Goal: Use online tool/utility: Utilize a website feature to perform a specific function

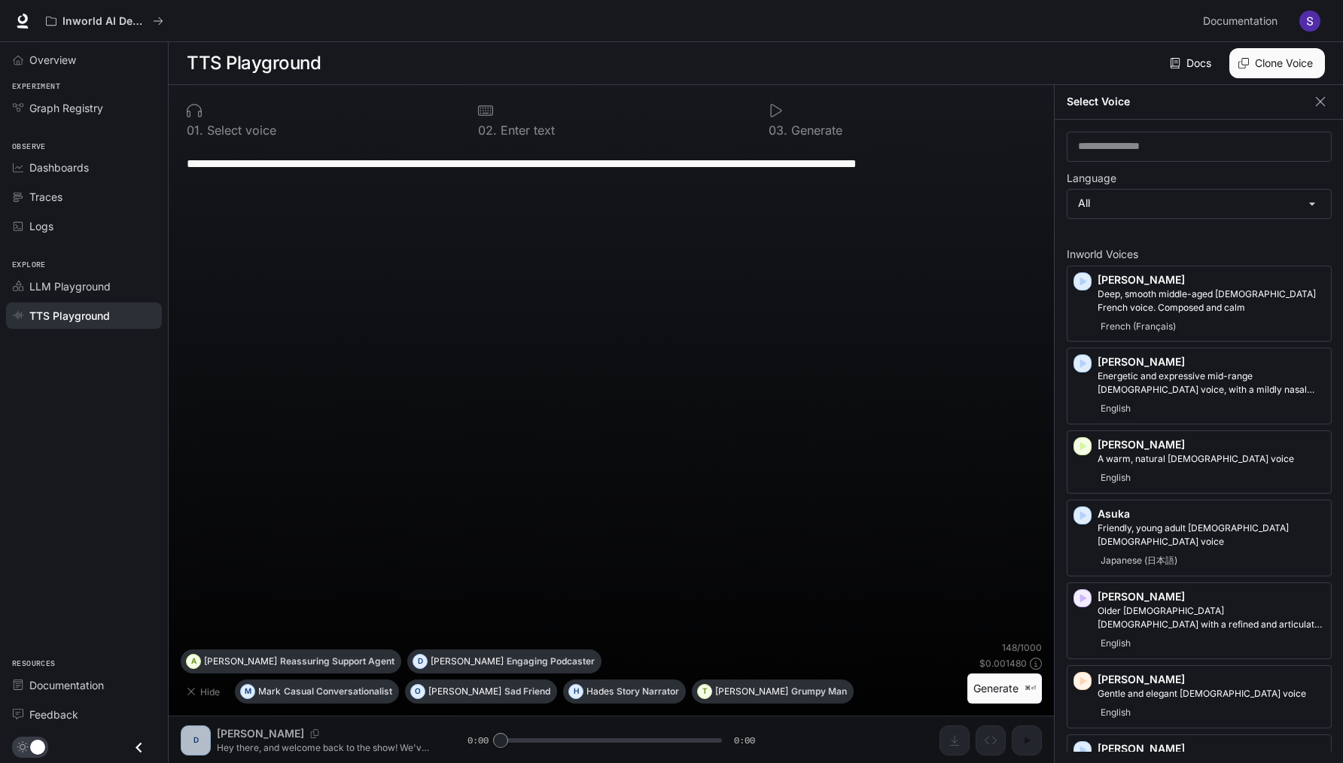
scroll to position [233, 0]
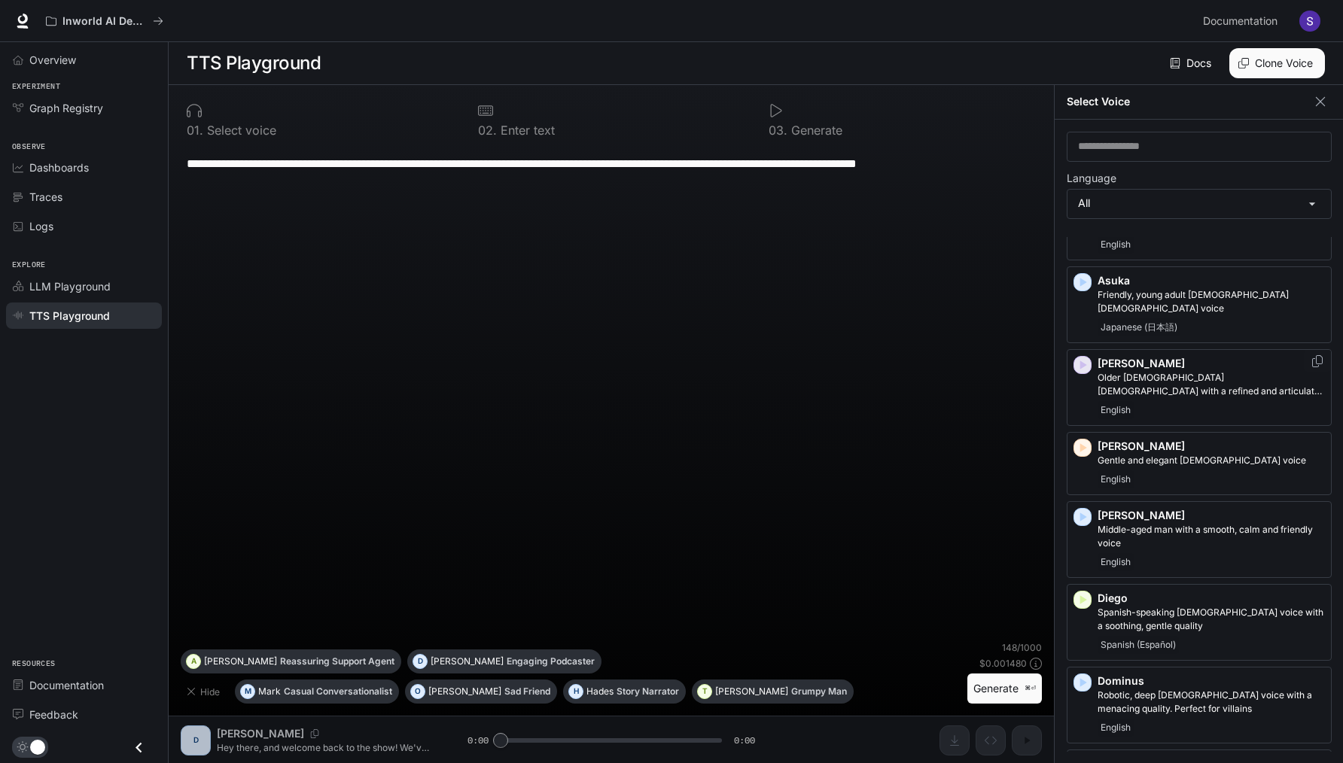
click at [1081, 361] on icon "button" at bounding box center [1083, 365] width 7 height 9
click at [1078, 358] on icon "button" at bounding box center [1082, 365] width 15 height 15
click at [1081, 361] on icon "button" at bounding box center [1083, 365] width 7 height 9
click at [1083, 440] on icon "button" at bounding box center [1082, 447] width 15 height 15
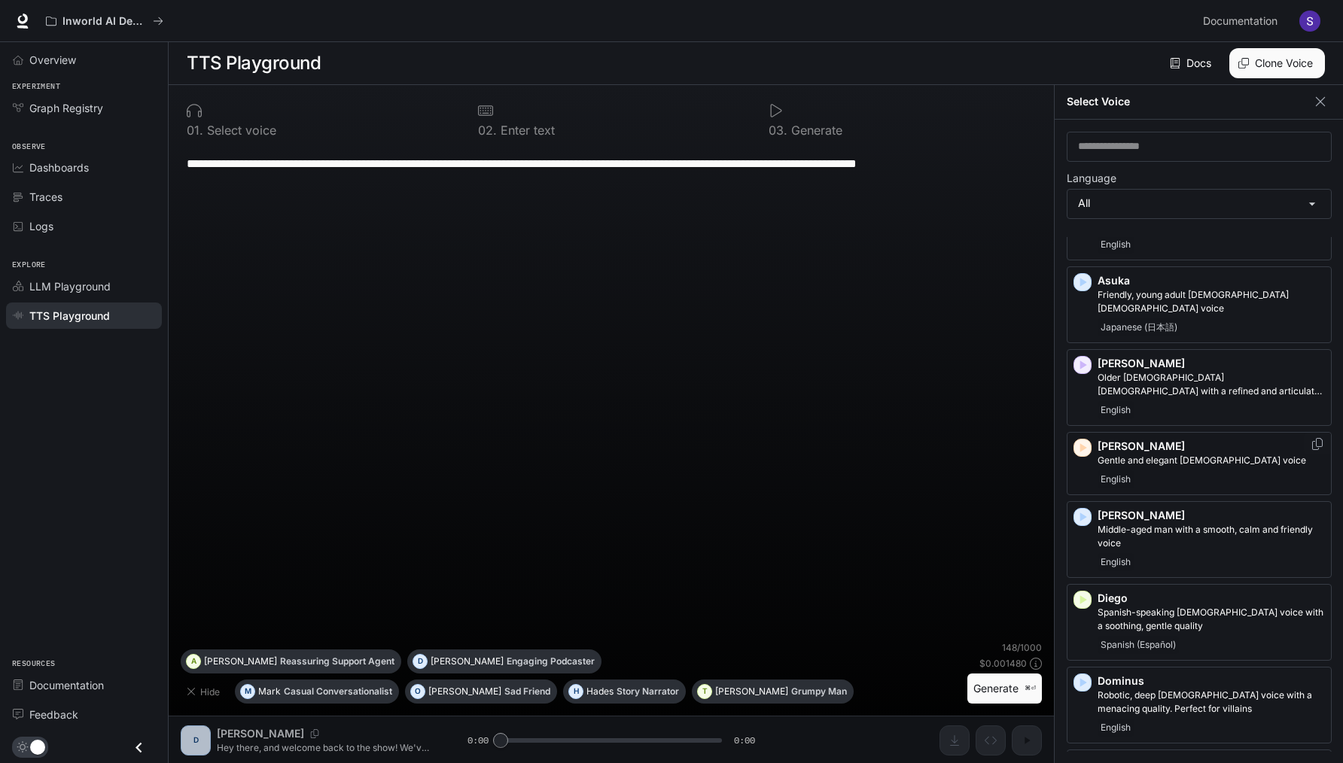
click at [1083, 440] on icon "button" at bounding box center [1082, 447] width 15 height 15
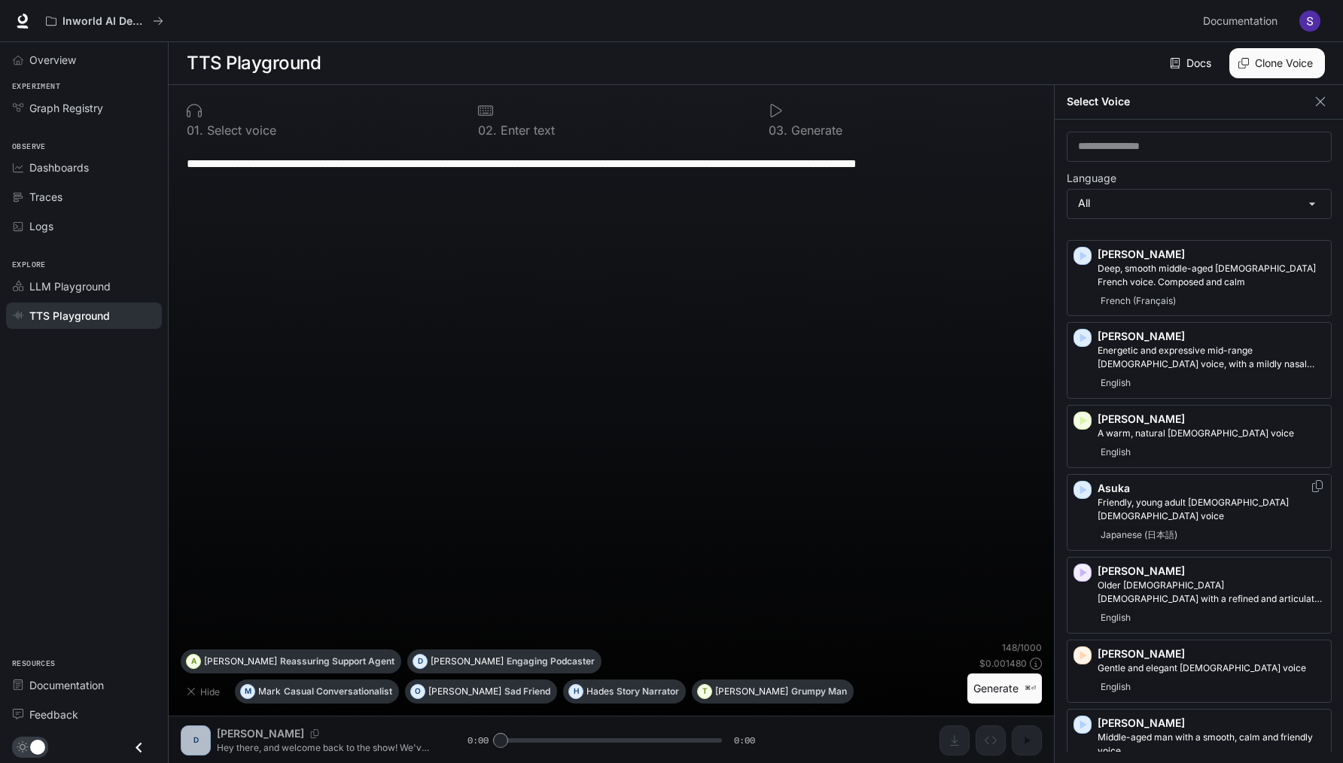
scroll to position [20, 0]
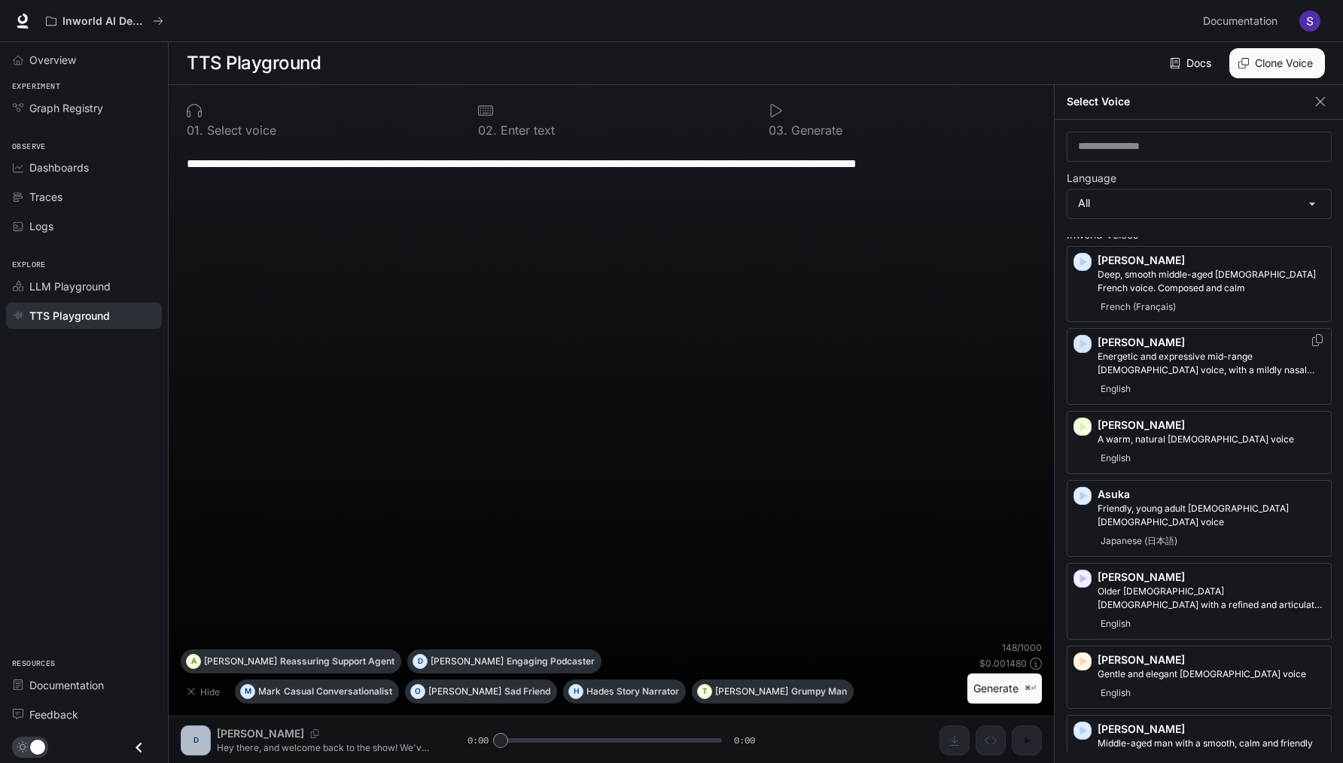
click at [1083, 343] on icon "button" at bounding box center [1083, 344] width 7 height 9
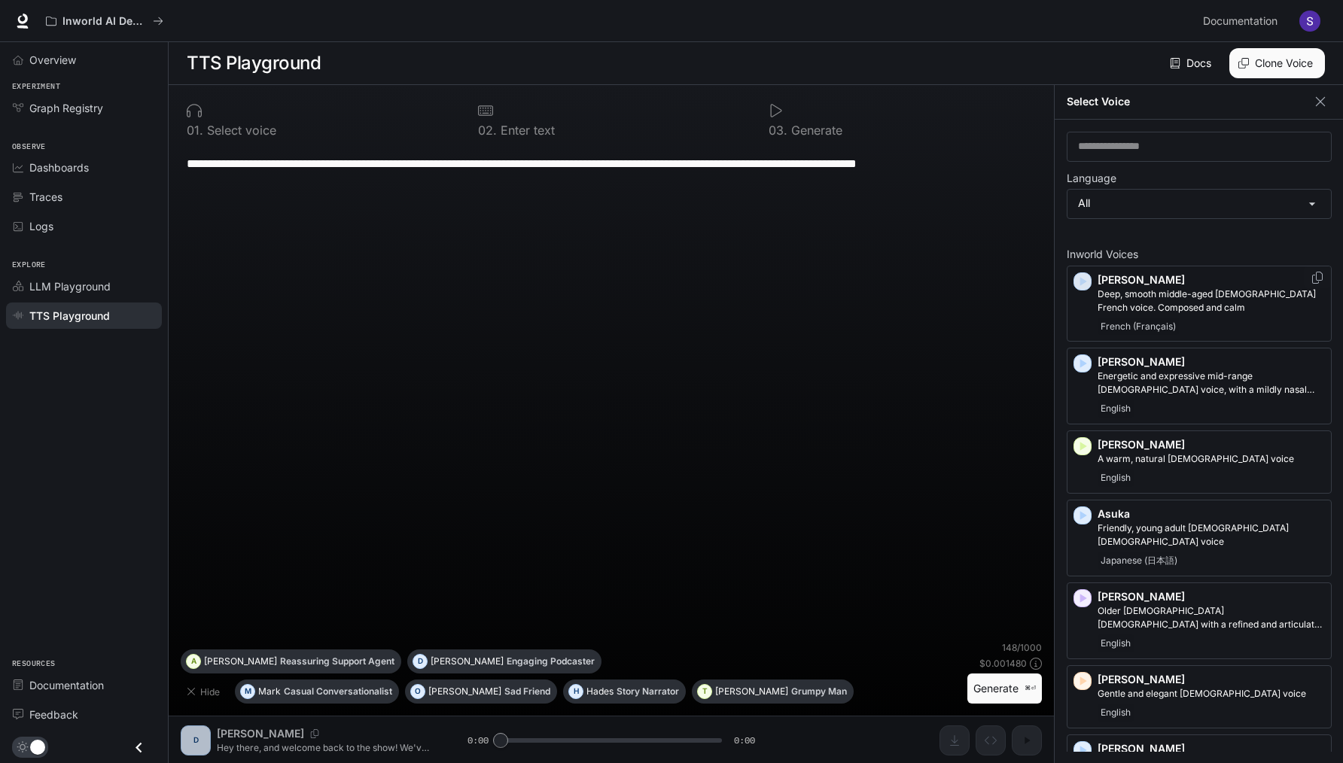
click at [1083, 284] on icon "button" at bounding box center [1082, 281] width 15 height 15
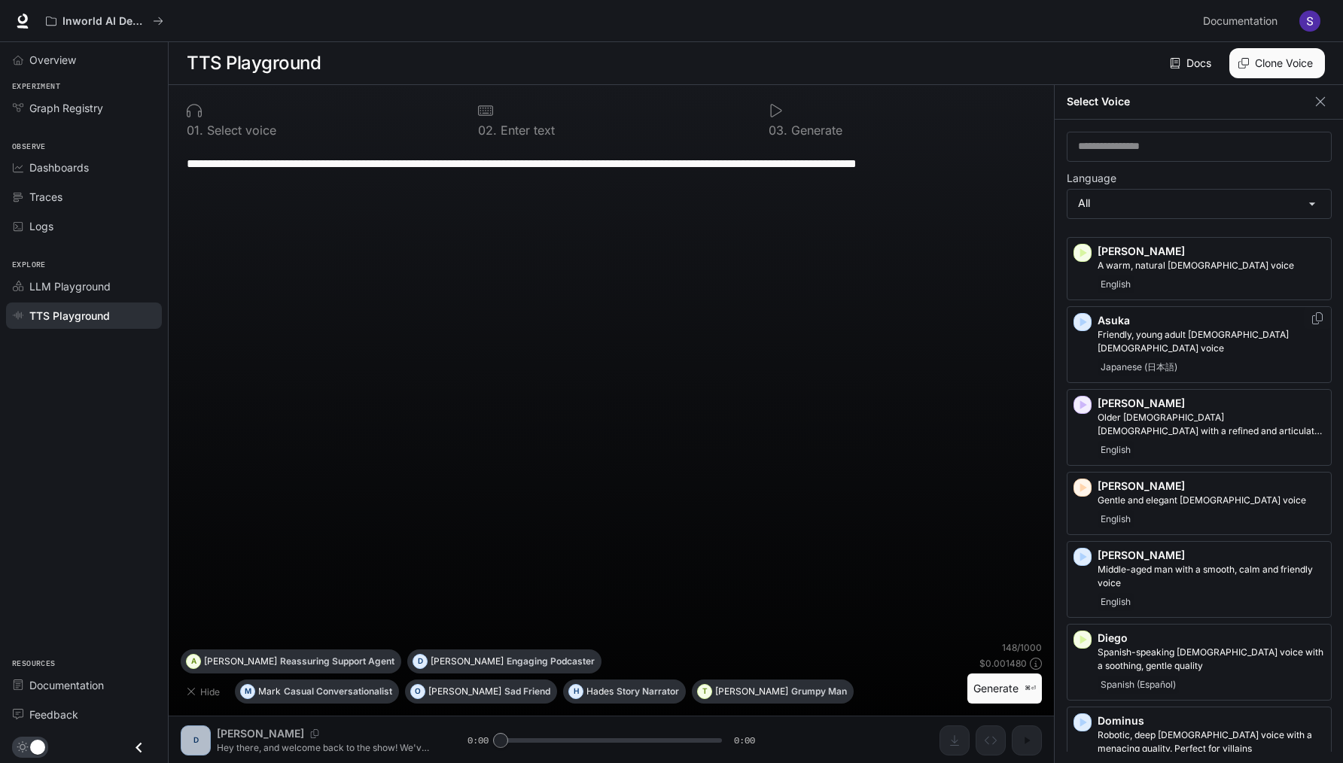
scroll to position [198, 0]
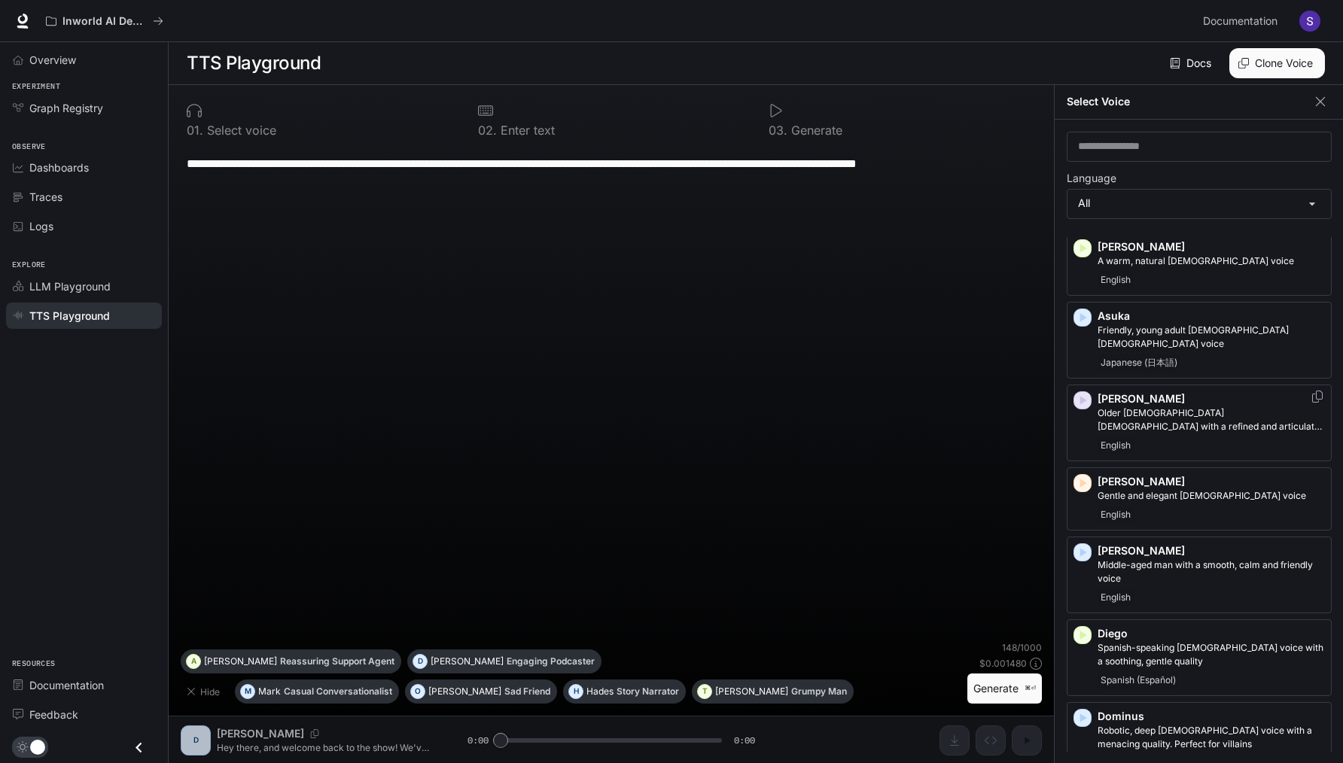
click at [1083, 393] on icon "button" at bounding box center [1082, 400] width 15 height 15
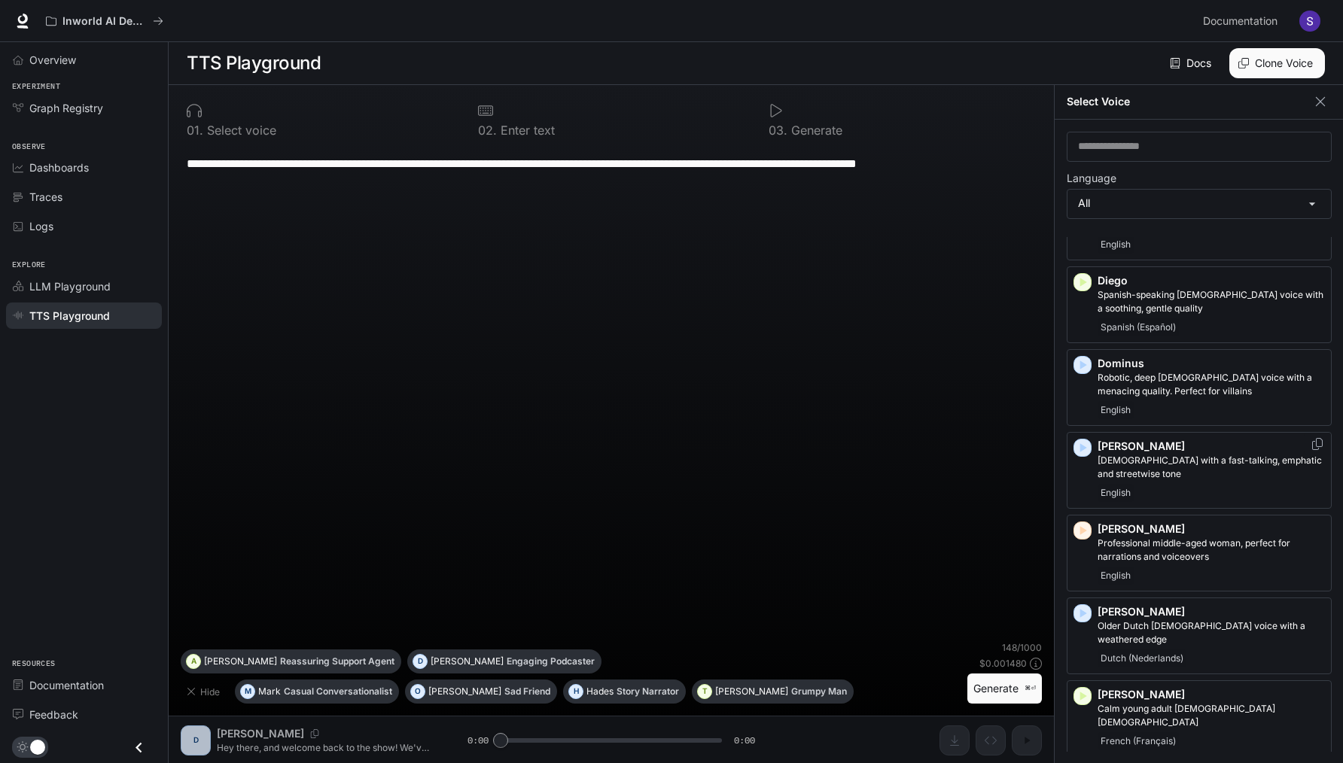
scroll to position [559, 0]
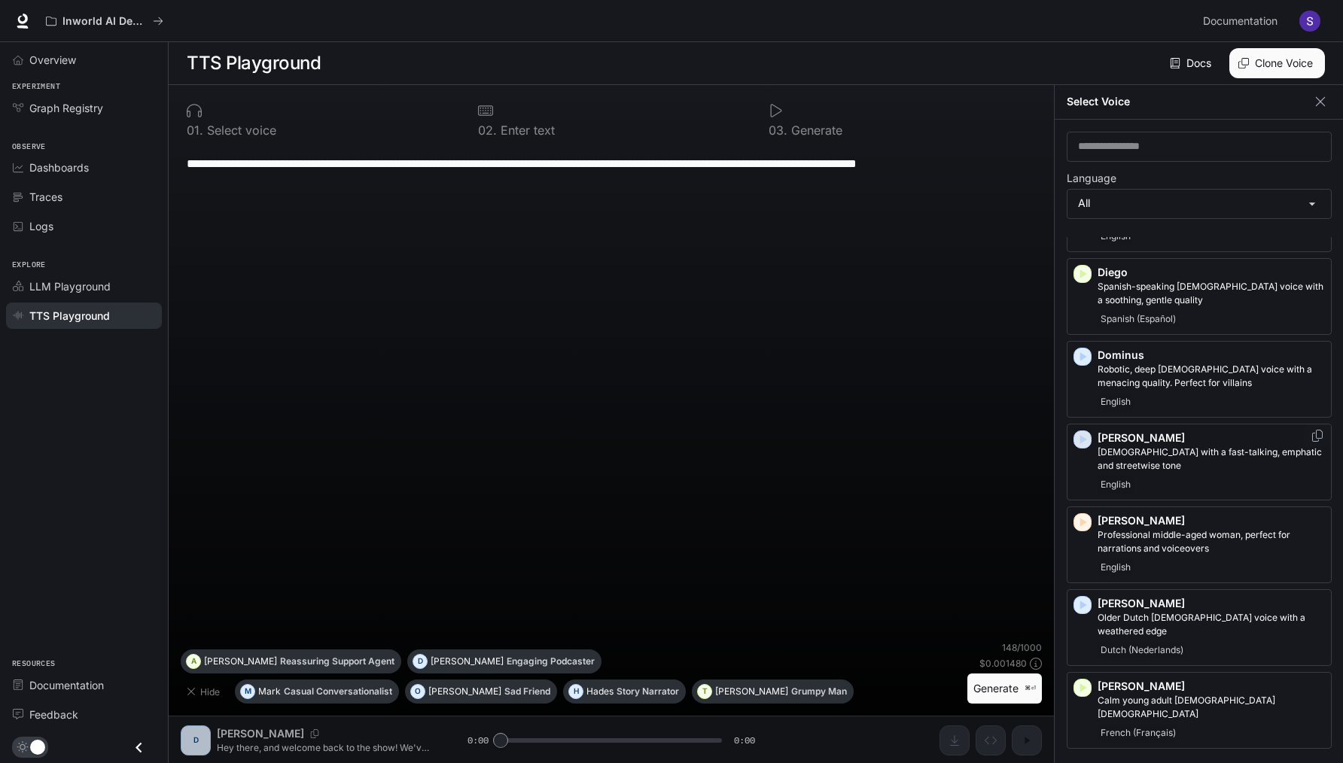
click at [1086, 432] on icon "button" at bounding box center [1082, 439] width 15 height 15
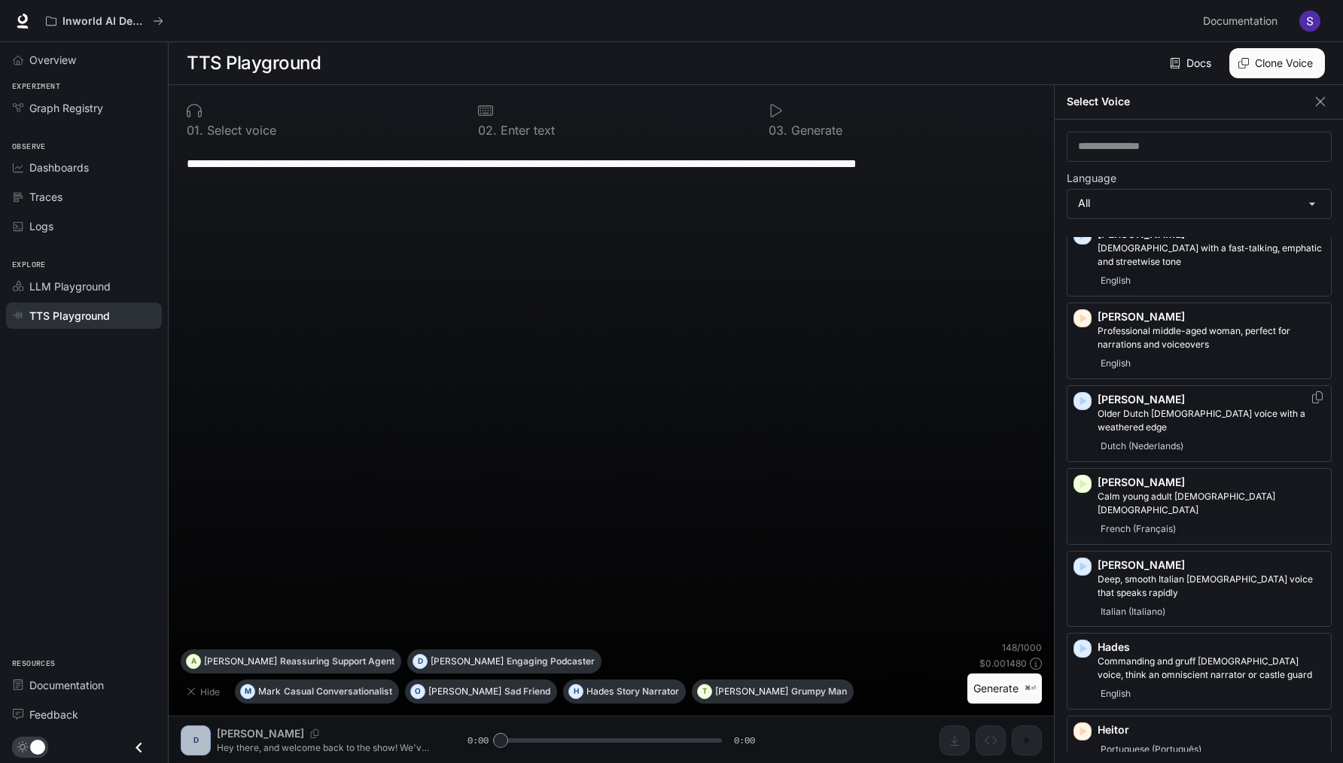
scroll to position [782, 0]
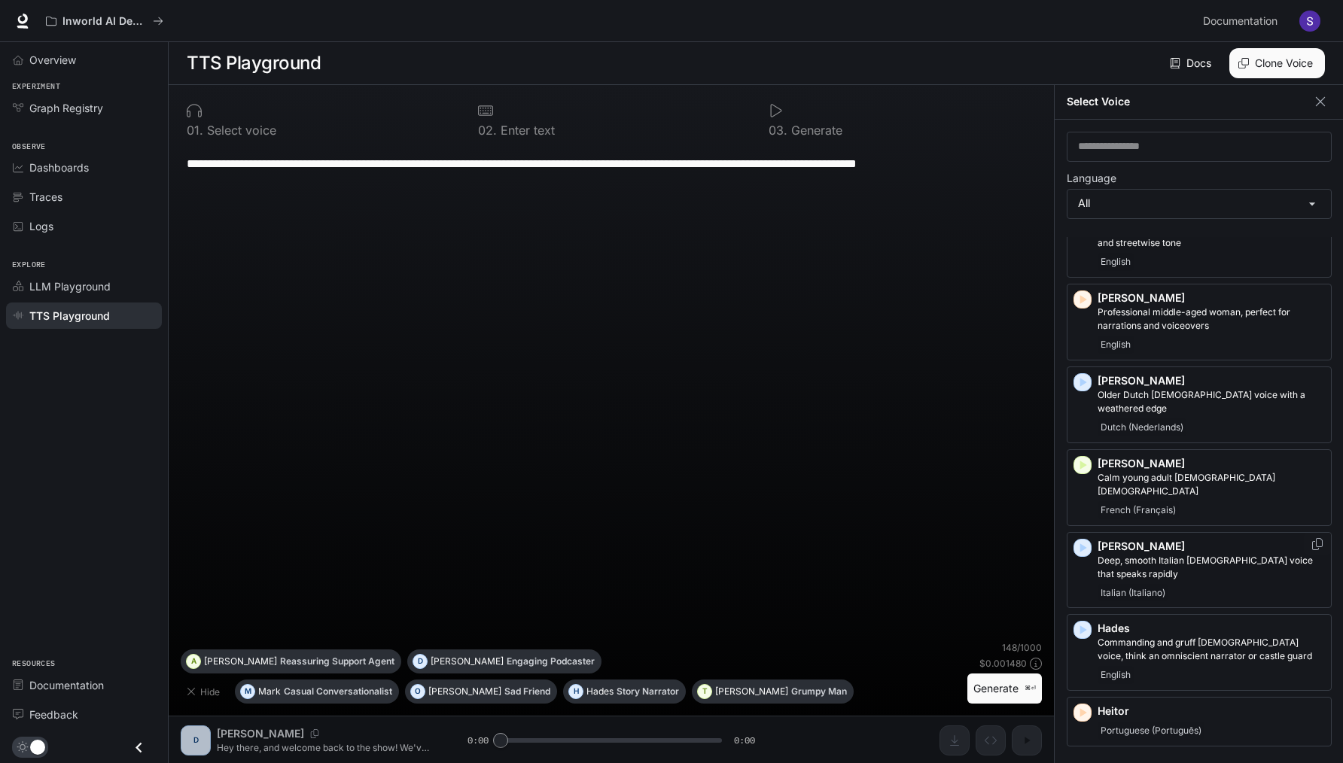
click at [1081, 544] on icon "button" at bounding box center [1083, 548] width 7 height 9
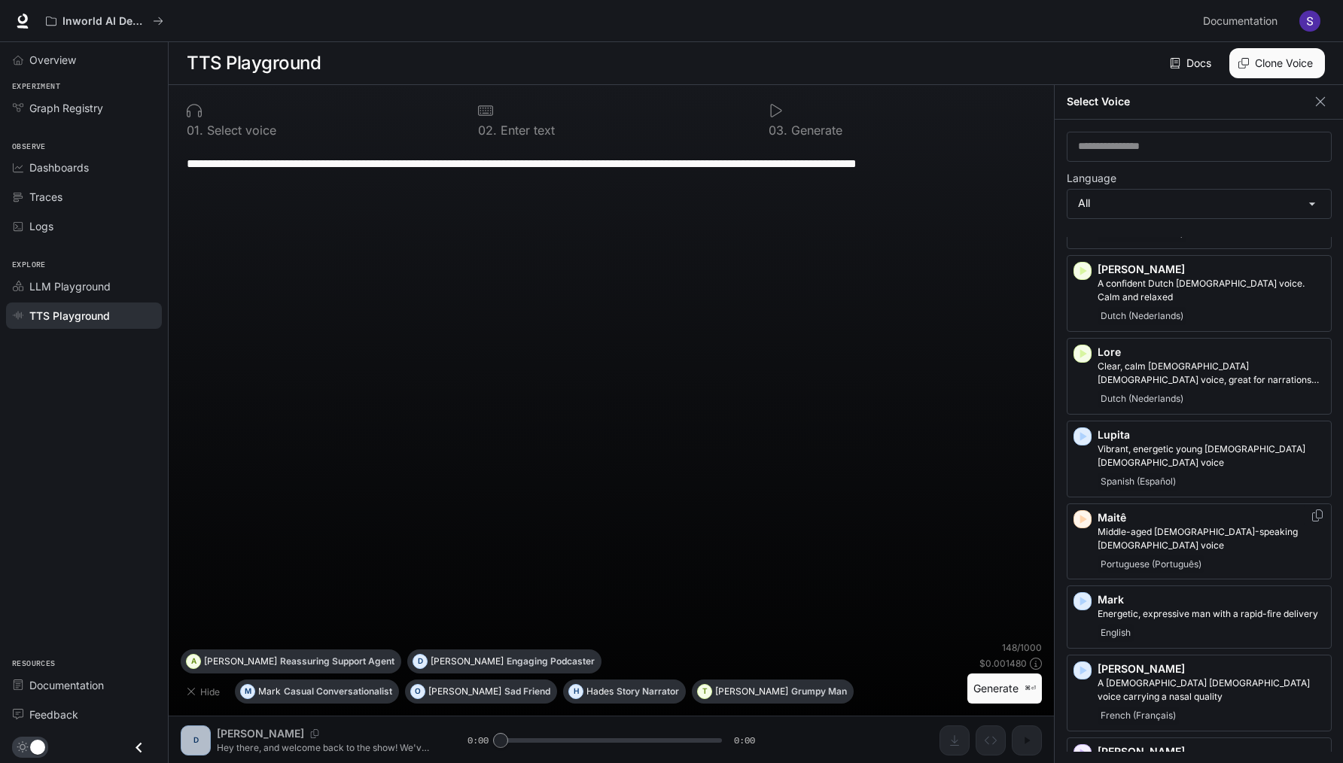
scroll to position [1879, 0]
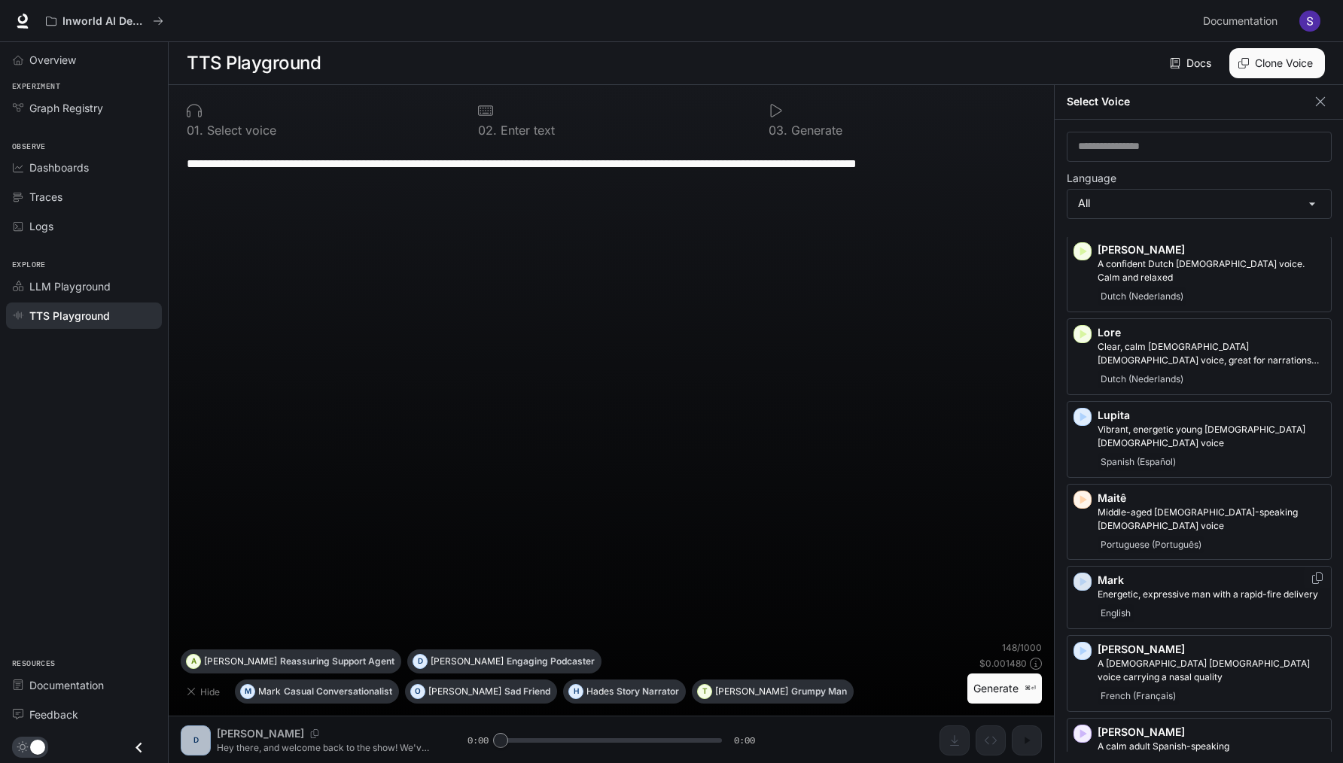
click at [1084, 578] on icon "button" at bounding box center [1083, 582] width 7 height 9
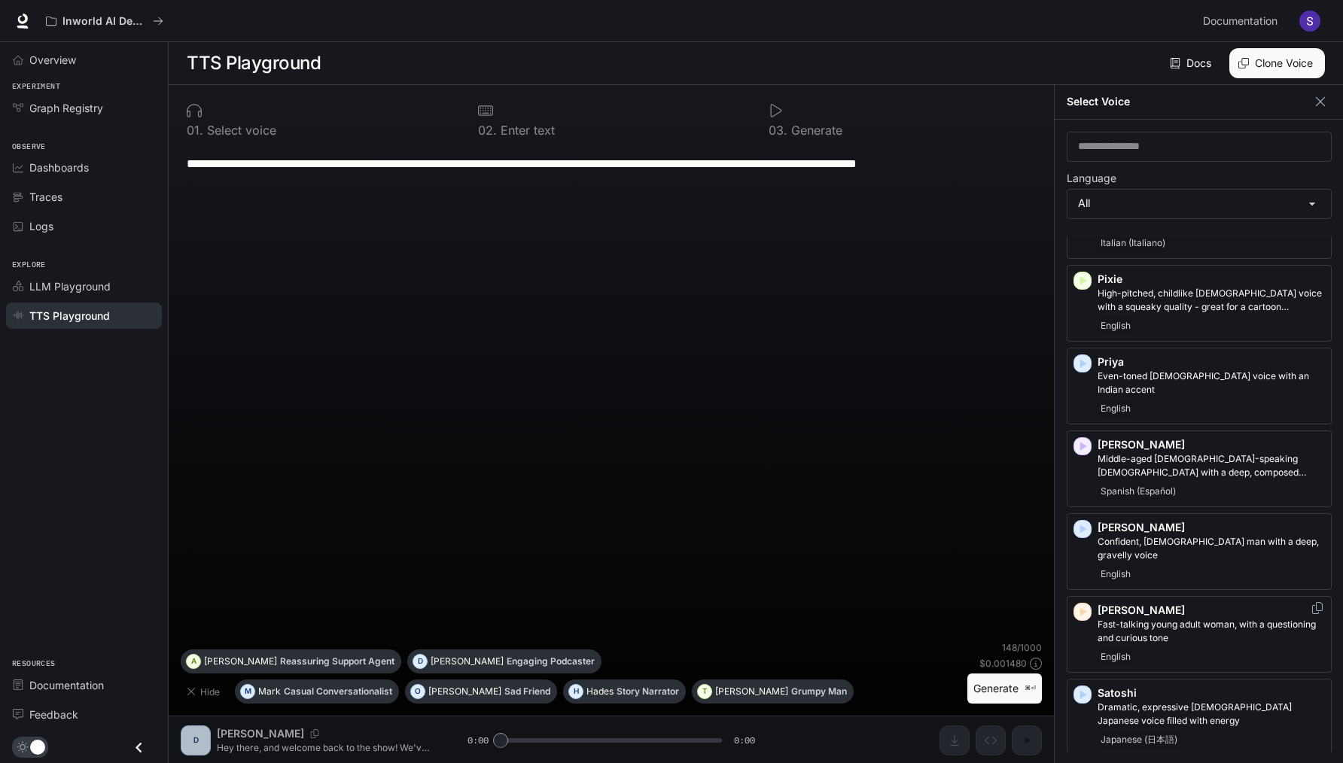
scroll to position [2666, 0]
